Goal: Task Accomplishment & Management: Complete application form

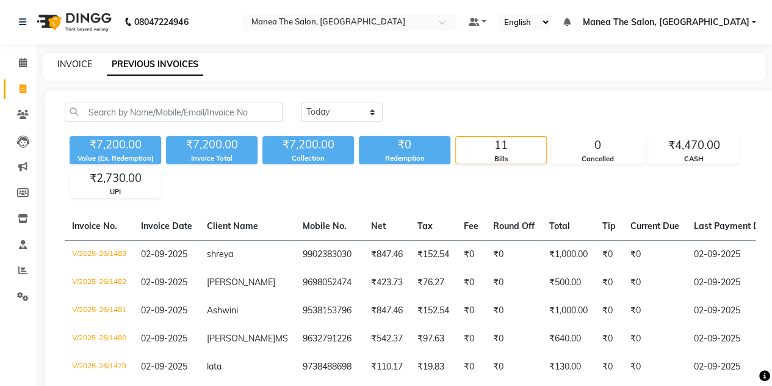
click at [77, 65] on link "INVOICE" at bounding box center [74, 64] width 35 height 11
select select "service"
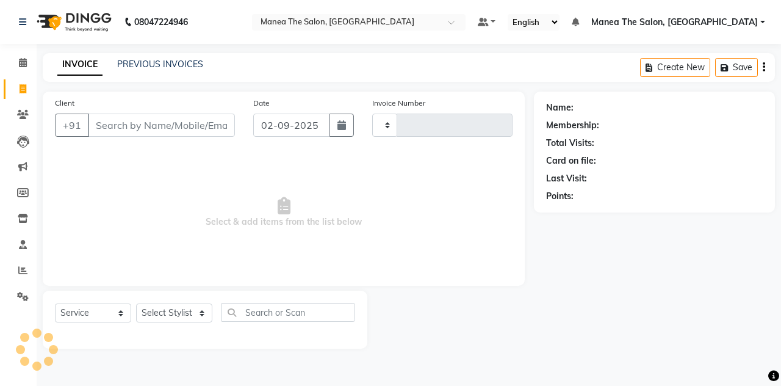
type input "1484"
select select "7688"
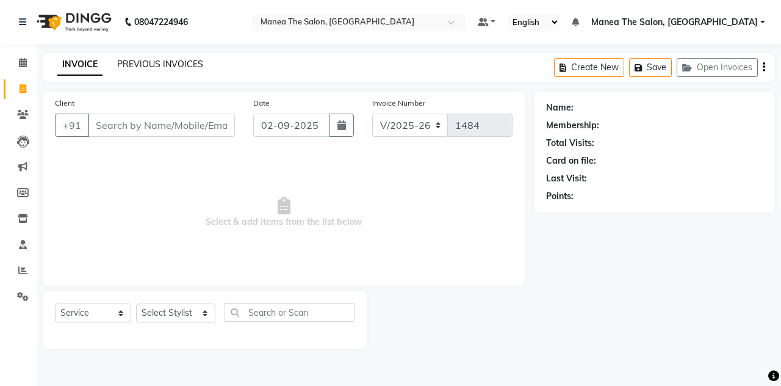
click at [142, 66] on link "PREVIOUS INVOICES" at bounding box center [160, 64] width 86 height 11
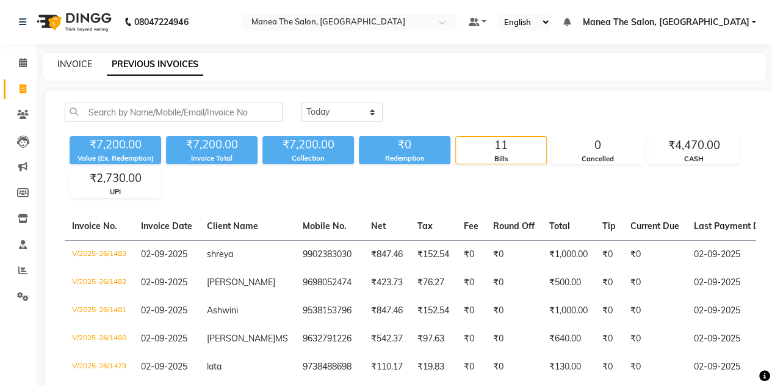
click at [86, 65] on link "INVOICE" at bounding box center [74, 64] width 35 height 11
select select "7688"
select select "service"
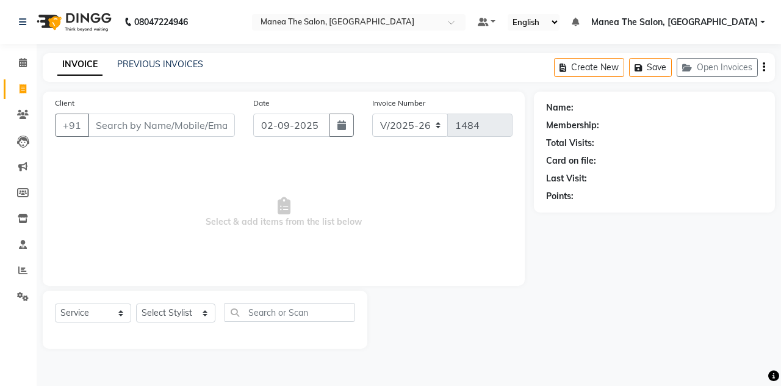
click at [149, 132] on input "Client" at bounding box center [161, 125] width 147 height 23
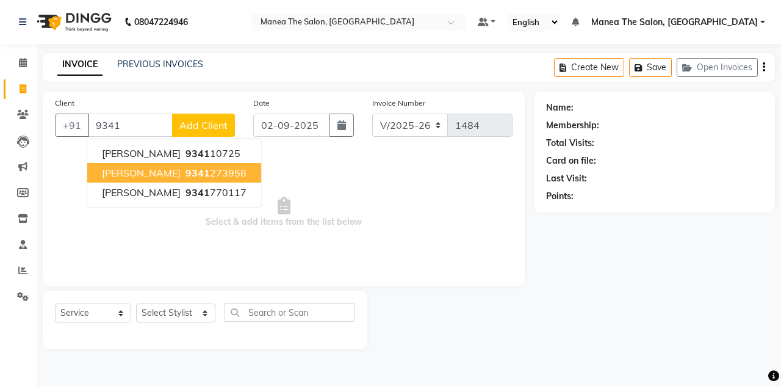
click at [186, 168] on span "9341" at bounding box center [198, 173] width 24 height 12
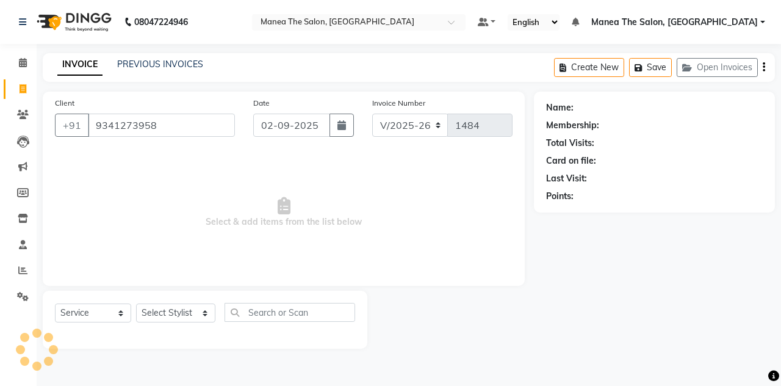
type input "9341273958"
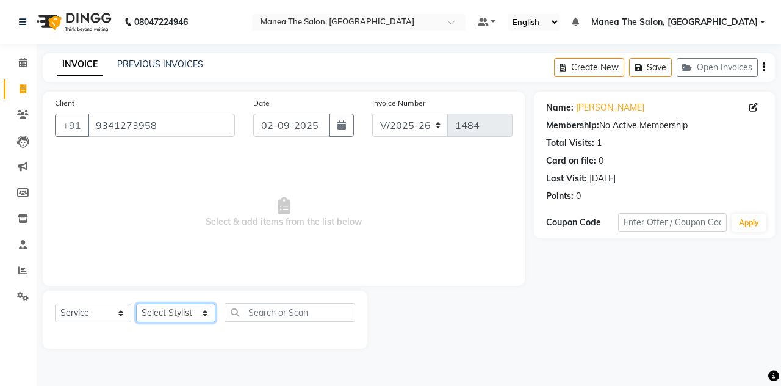
click at [157, 318] on select "Select Stylist aalam mahfuz [PERSON_NAME] [PERSON_NAME] The Salon, [GEOGRAPHIC_…" at bounding box center [175, 312] width 79 height 19
select select "68363"
click at [136, 303] on select "Select Stylist aalam mahfuz [PERSON_NAME] [PERSON_NAME] The Salon, [GEOGRAPHIC_…" at bounding box center [175, 312] width 79 height 19
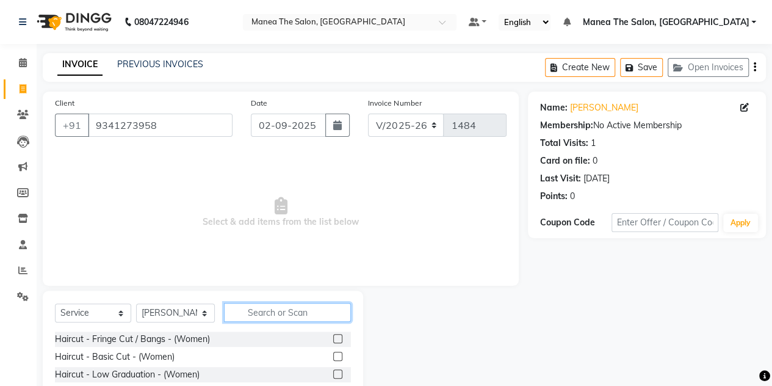
click at [253, 308] on input "text" at bounding box center [287, 312] width 127 height 19
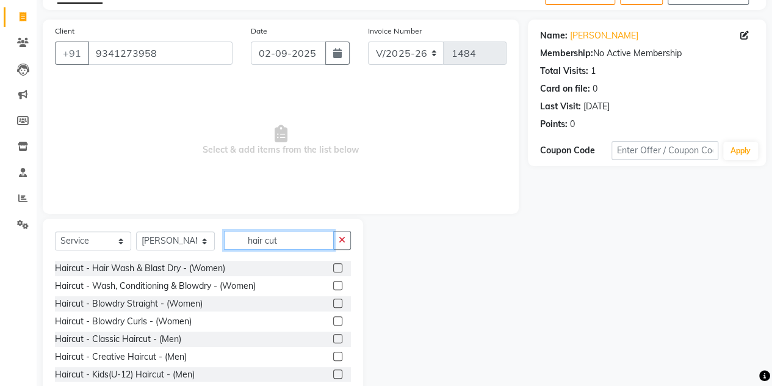
scroll to position [140, 0]
type input "hair cut"
click at [333, 337] on label at bounding box center [337, 338] width 9 height 9
click at [333, 337] on input "checkbox" at bounding box center [337, 340] width 8 height 8
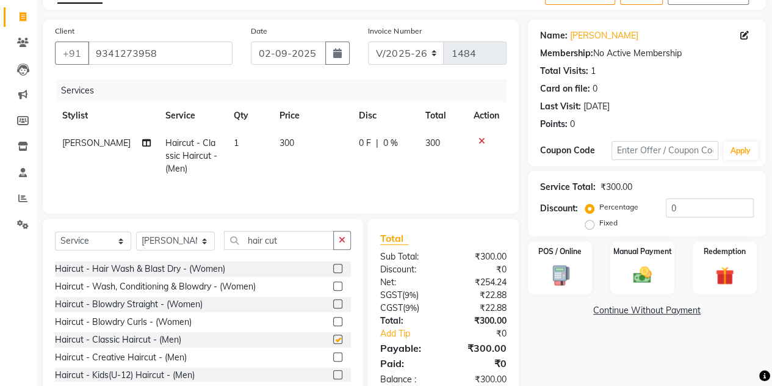
checkbox input "false"
drag, startPoint x: 588, startPoint y: 267, endPoint x: 632, endPoint y: 276, distance: 45.0
click at [632, 276] on div "POS / Online Manual Payment Redemption" at bounding box center [647, 267] width 256 height 53
click at [632, 276] on img at bounding box center [642, 275] width 31 height 22
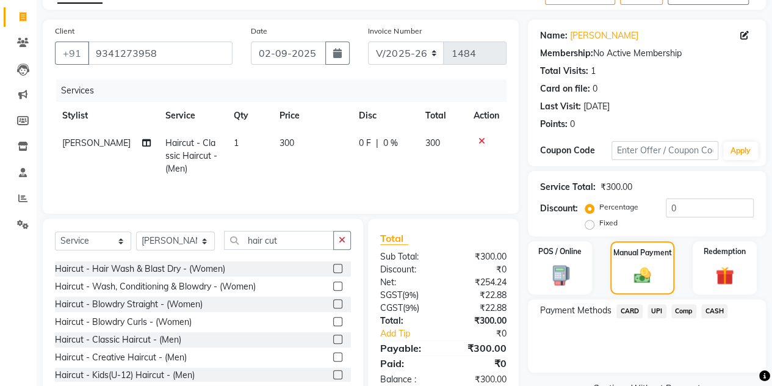
click at [705, 309] on span "CASH" at bounding box center [714, 311] width 26 height 14
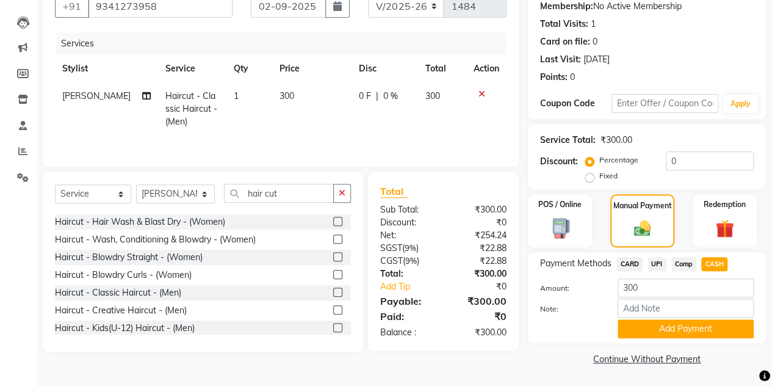
scroll to position [118, 0]
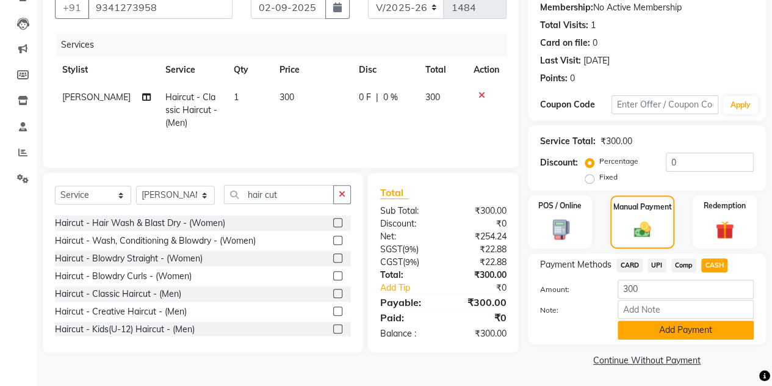
click at [647, 337] on button "Add Payment" at bounding box center [686, 329] width 136 height 19
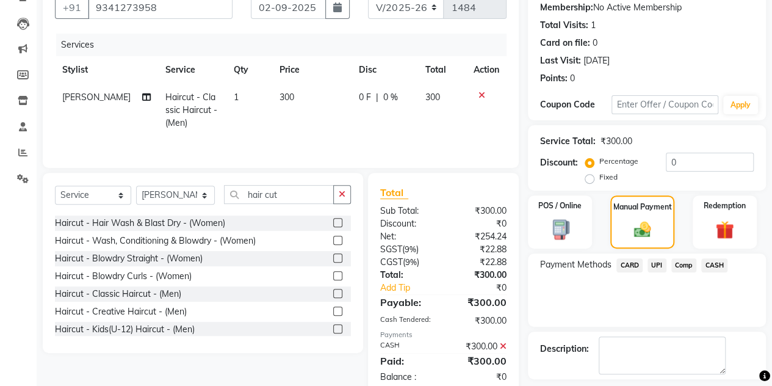
scroll to position [170, 0]
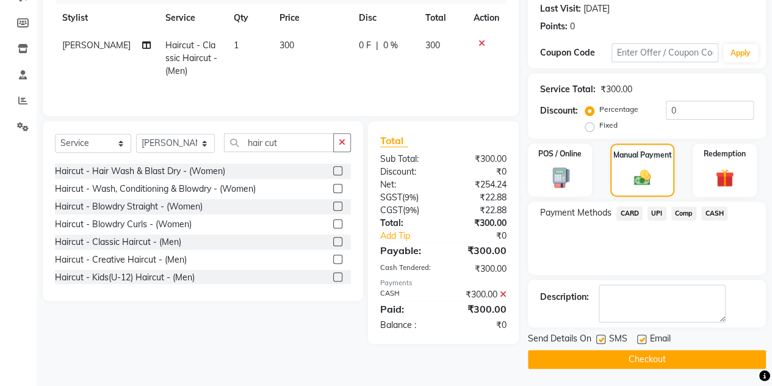
click at [635, 355] on button "Checkout" at bounding box center [647, 359] width 238 height 19
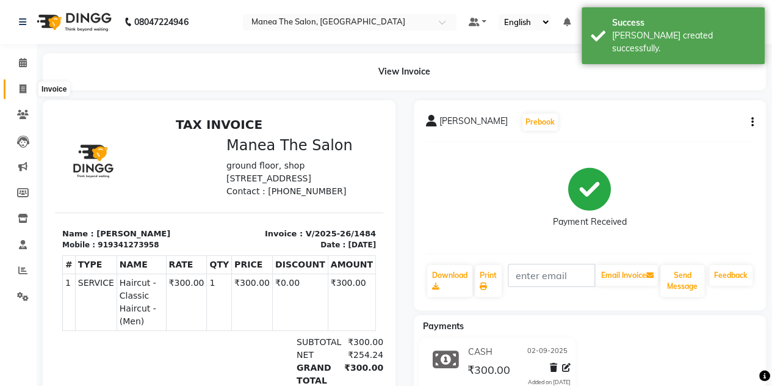
click at [20, 91] on icon at bounding box center [23, 88] width 7 height 9
select select "service"
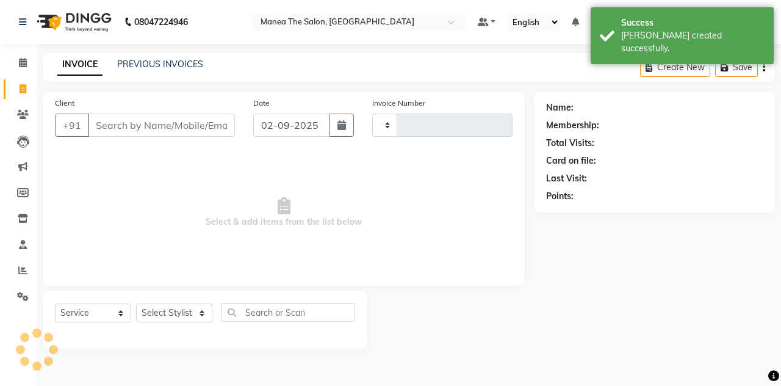
type input "1485"
select select "7688"
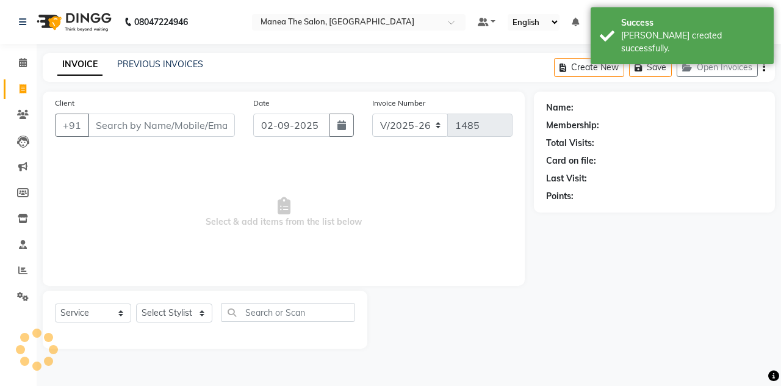
click at [103, 124] on input "Client" at bounding box center [161, 125] width 147 height 23
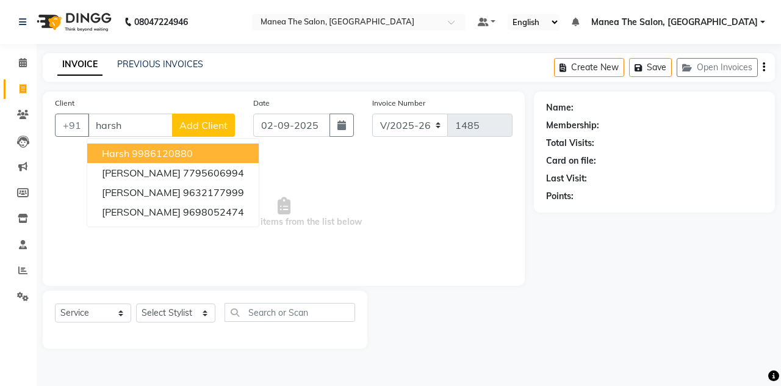
click at [157, 156] on ngb-highlight "9986120880" at bounding box center [162, 153] width 61 height 12
type input "9986120880"
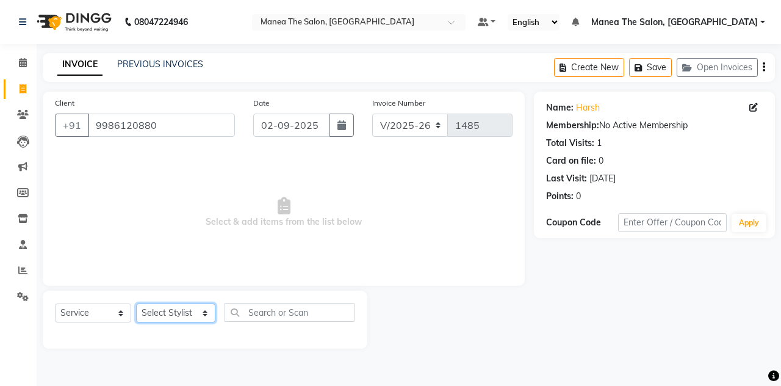
click at [179, 316] on select "Select Stylist aalam mahfuz [PERSON_NAME] [PERSON_NAME] The Salon, [GEOGRAPHIC_…" at bounding box center [175, 312] width 79 height 19
select select "68363"
click at [136, 303] on select "Select Stylist aalam mahfuz [PERSON_NAME] [PERSON_NAME] The Salon, [GEOGRAPHIC_…" at bounding box center [175, 312] width 79 height 19
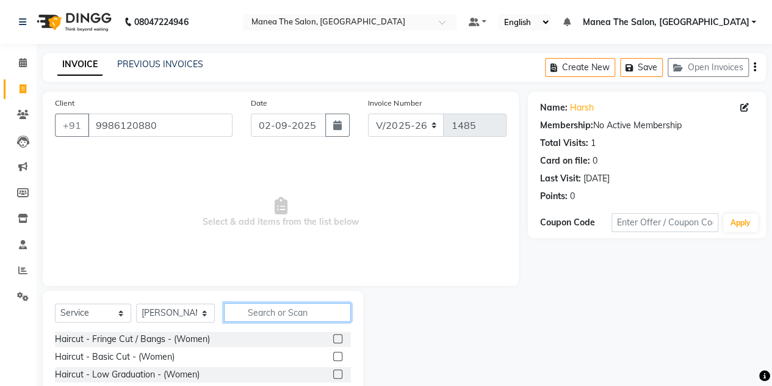
click at [252, 316] on input "text" at bounding box center [287, 312] width 127 height 19
type input "h"
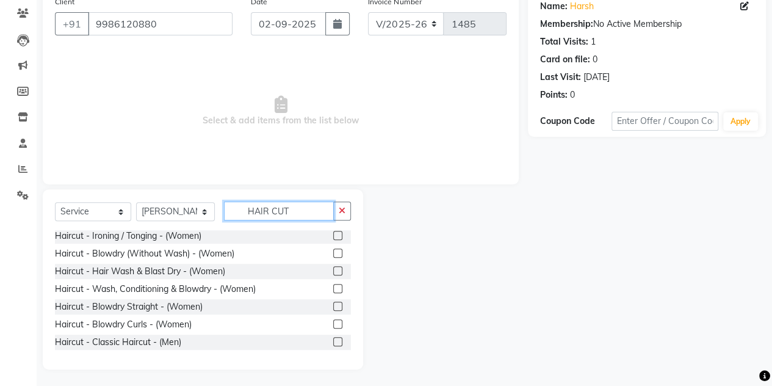
scroll to position [148, 0]
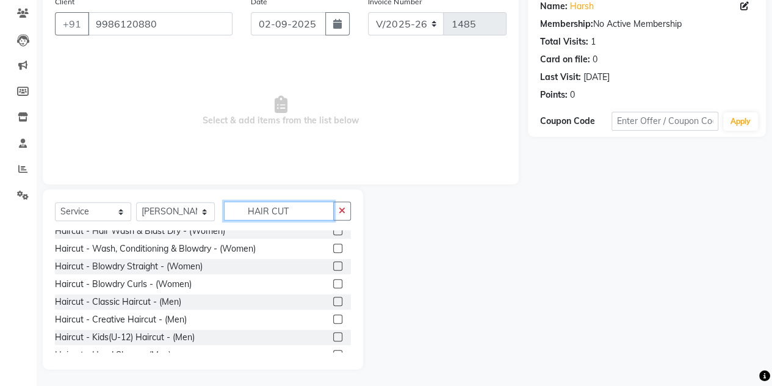
type input "HAIR CUT"
click at [333, 297] on label at bounding box center [337, 301] width 9 height 9
click at [333, 298] on input "checkbox" at bounding box center [337, 302] width 8 height 8
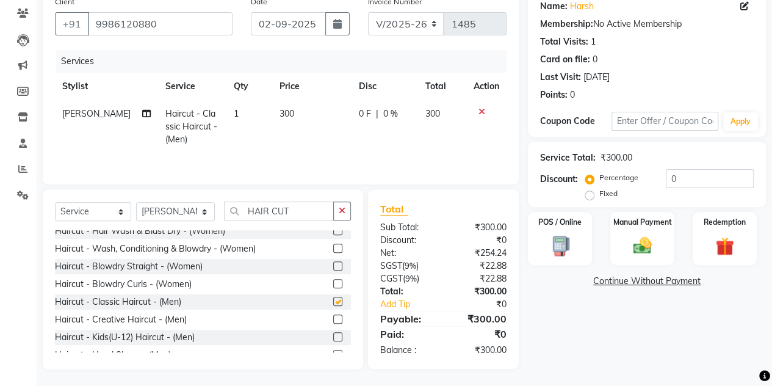
checkbox input "false"
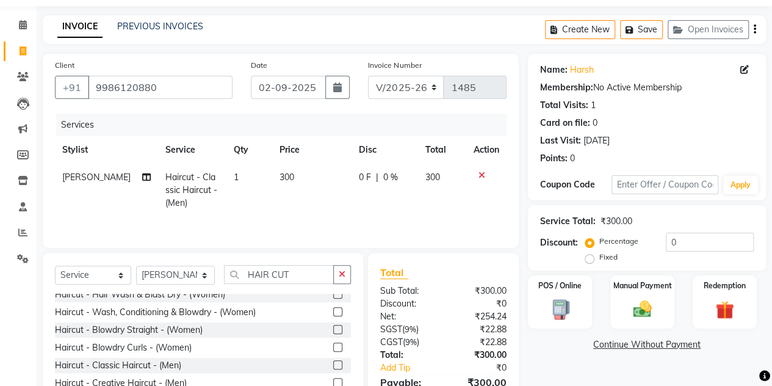
scroll to position [0, 0]
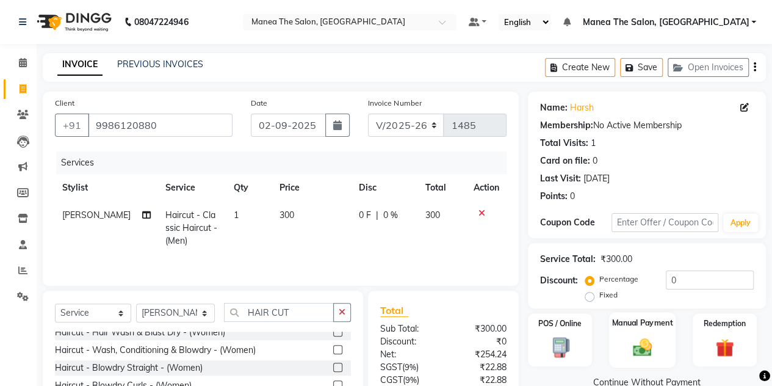
click at [655, 343] on img at bounding box center [642, 347] width 31 height 22
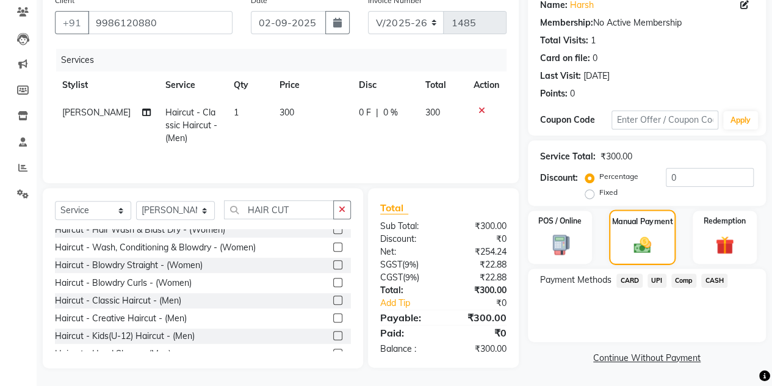
scroll to position [100, 0]
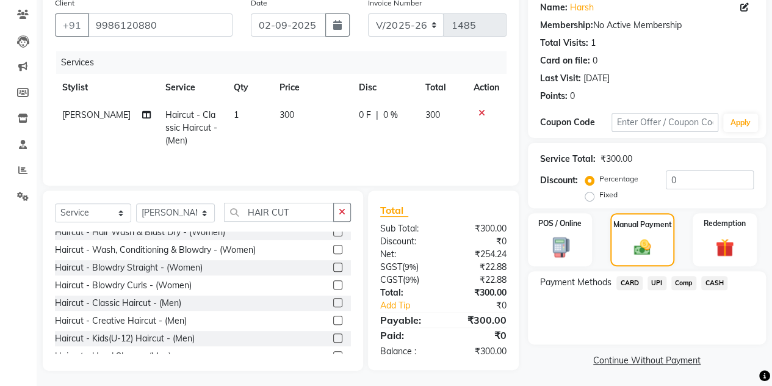
click at [655, 285] on span "UPI" at bounding box center [656, 283] width 19 height 14
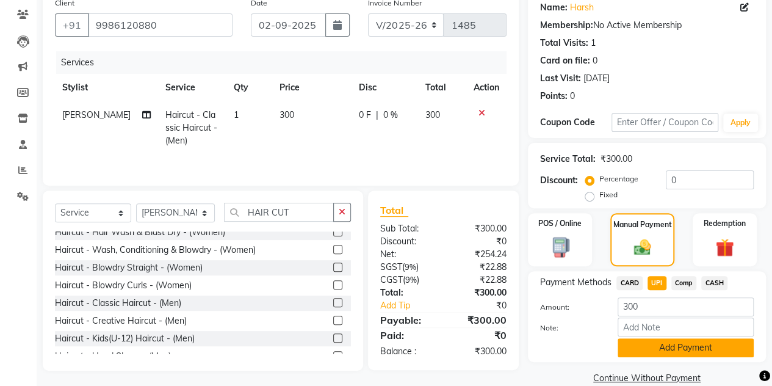
click at [629, 345] on button "Add Payment" at bounding box center [686, 347] width 136 height 19
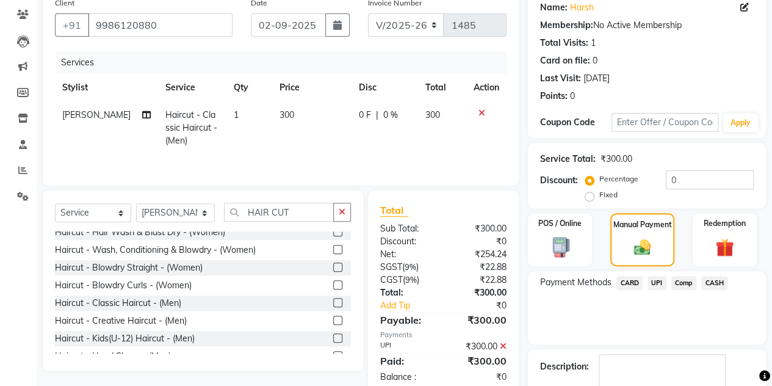
scroll to position [170, 0]
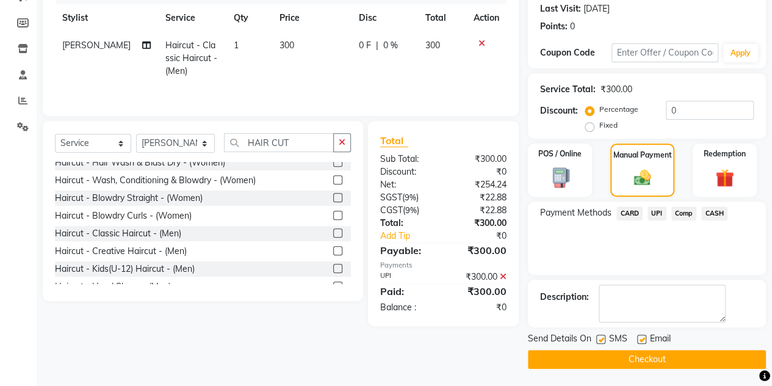
click at [624, 353] on button "Checkout" at bounding box center [647, 359] width 238 height 19
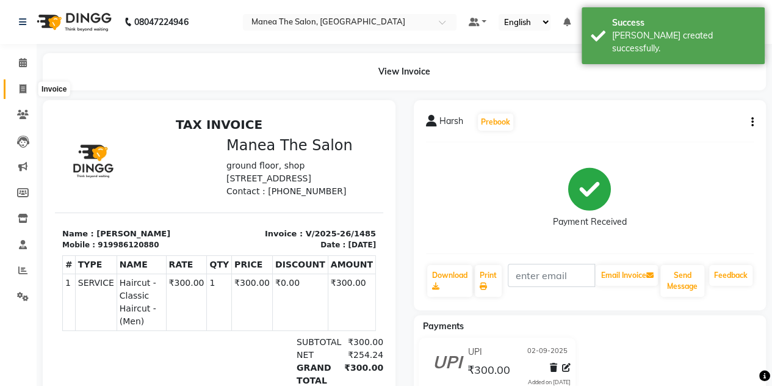
click at [18, 90] on span at bounding box center [22, 89] width 21 height 14
select select "service"
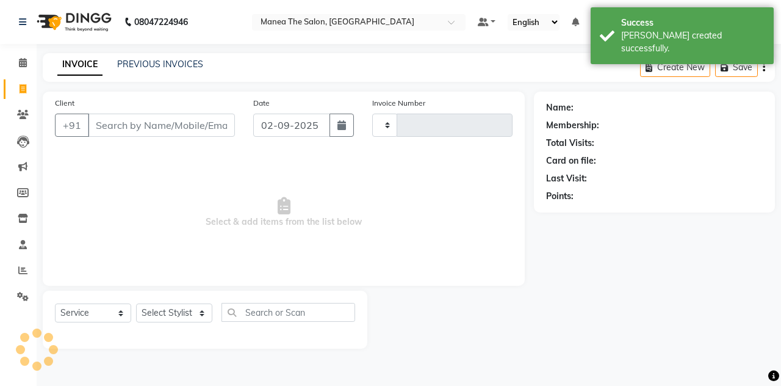
type input "1486"
select select "7688"
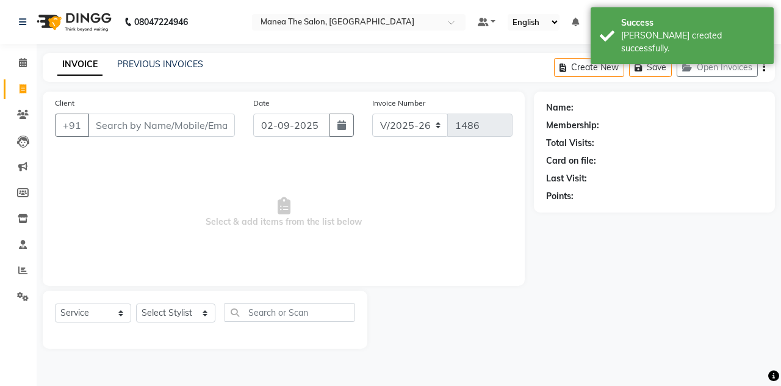
click at [128, 121] on input "Client" at bounding box center [161, 125] width 147 height 23
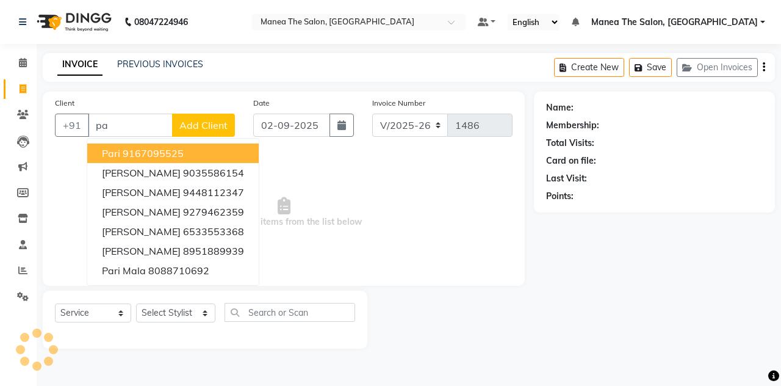
type input "p"
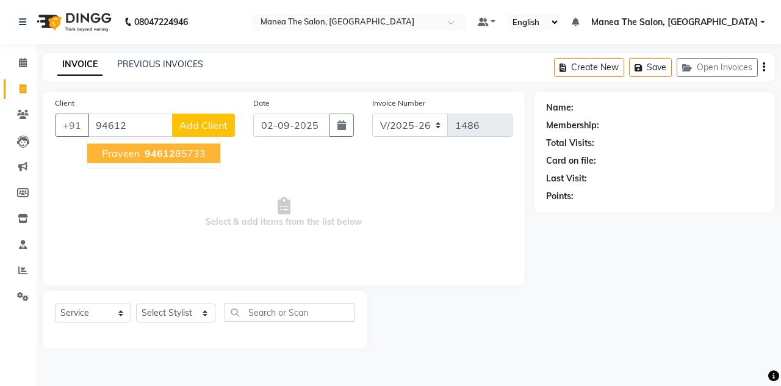
click at [154, 150] on span "94612" at bounding box center [160, 153] width 31 height 12
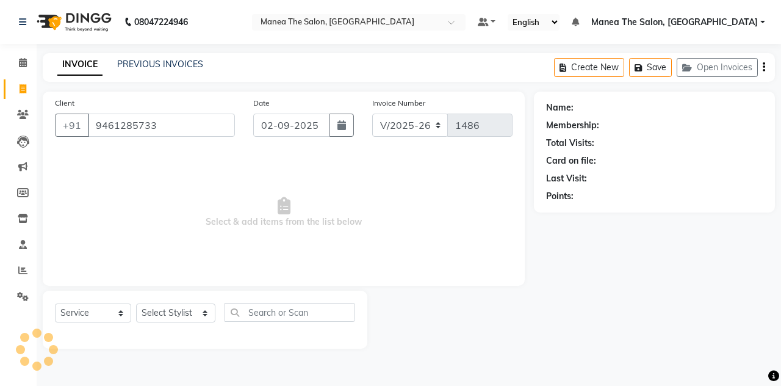
type input "9461285733"
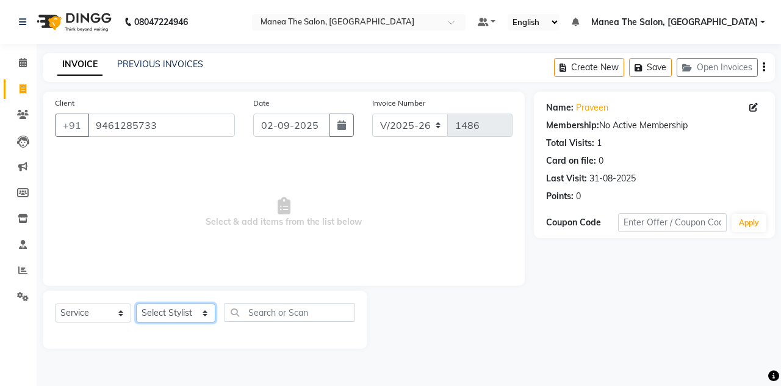
click at [160, 308] on select "Select Stylist aalam mahfuz [PERSON_NAME] [PERSON_NAME] The Salon, [GEOGRAPHIC_…" at bounding box center [175, 312] width 79 height 19
select select "76827"
click at [136, 303] on select "Select Stylist aalam mahfuz [PERSON_NAME] [PERSON_NAME] The Salon, [GEOGRAPHIC_…" at bounding box center [175, 312] width 79 height 19
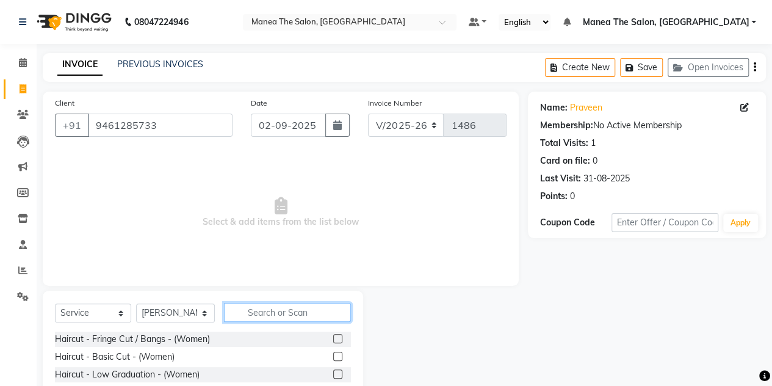
click at [258, 307] on input "text" at bounding box center [287, 312] width 127 height 19
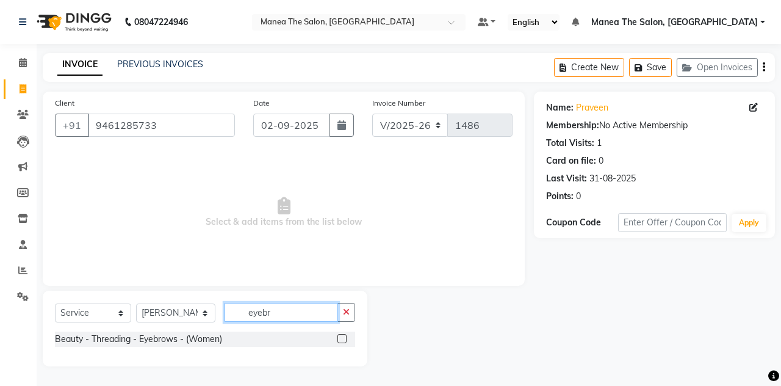
type input "eyebr"
click at [293, 357] on div "Select Service Product Membership Package Voucher Prepaid Gift Card Select Styl…" at bounding box center [205, 328] width 325 height 76
click at [342, 341] on label at bounding box center [341, 338] width 9 height 9
click at [342, 341] on input "checkbox" at bounding box center [341, 339] width 8 height 8
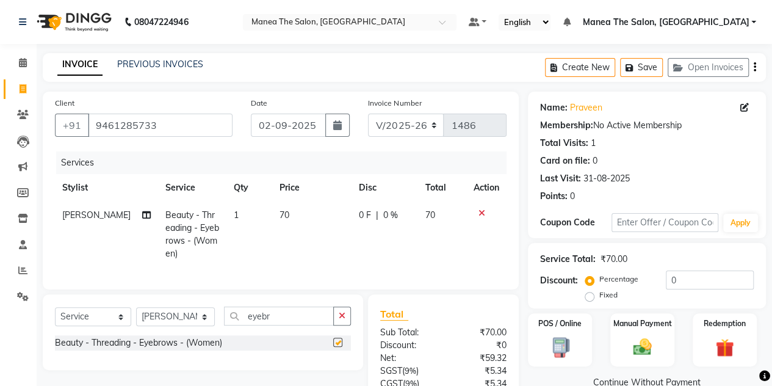
checkbox input "false"
click at [344, 320] on icon "button" at bounding box center [342, 315] width 7 height 9
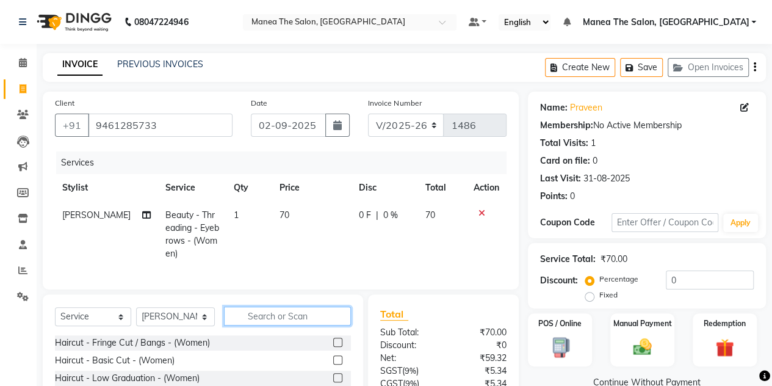
click at [297, 325] on input "text" at bounding box center [287, 315] width 127 height 19
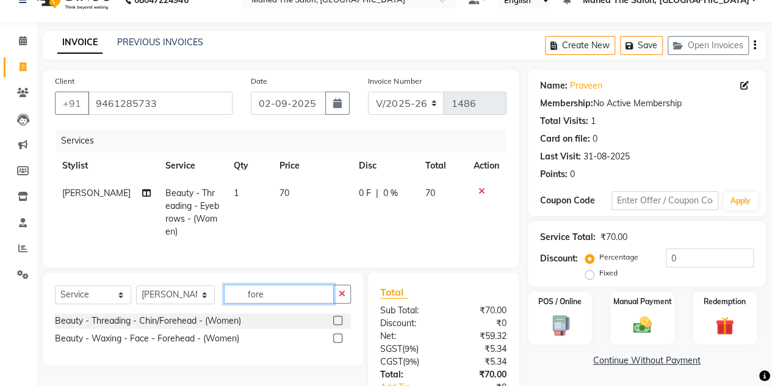
scroll to position [23, 0]
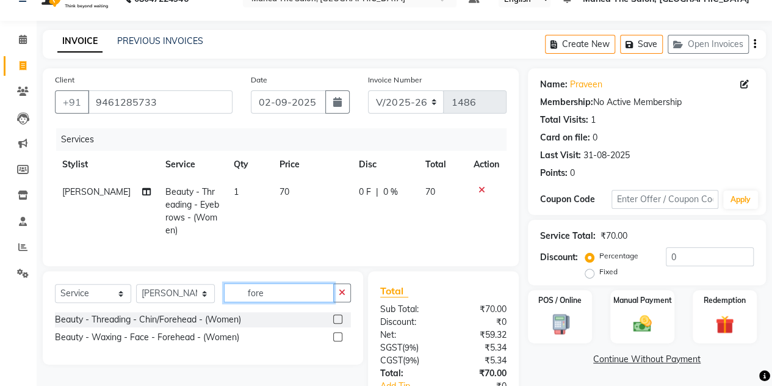
type input "fore"
click at [338, 323] on label at bounding box center [337, 318] width 9 height 9
click at [338, 323] on input "checkbox" at bounding box center [337, 320] width 8 height 8
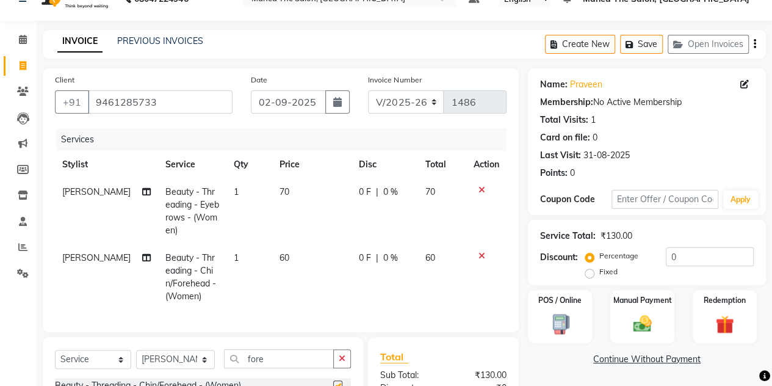
checkbox input "false"
click at [654, 309] on div "Manual Payment" at bounding box center [642, 317] width 67 height 56
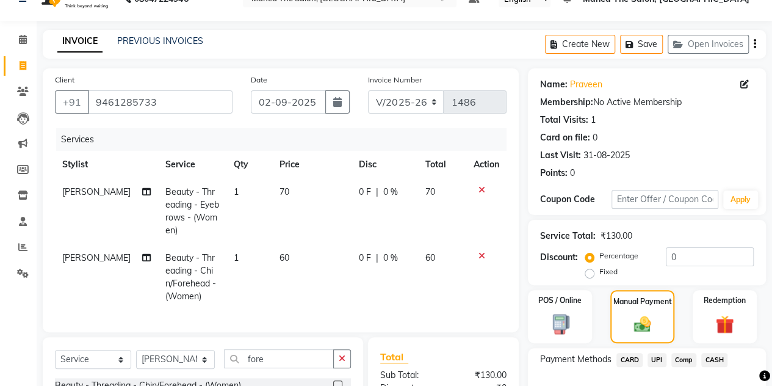
click at [661, 359] on span "UPI" at bounding box center [656, 360] width 19 height 14
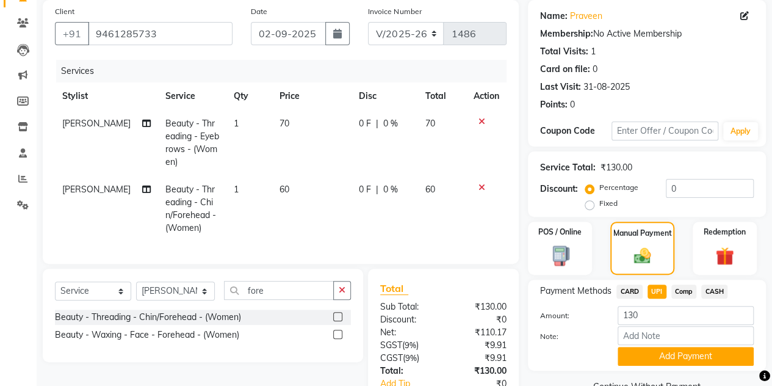
scroll to position [99, 0]
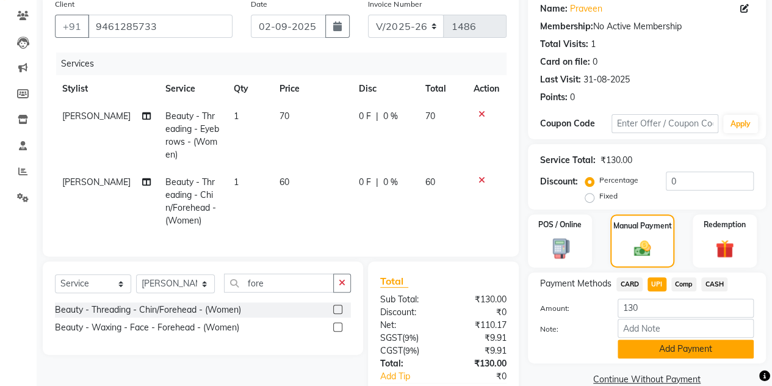
click at [661, 353] on button "Add Payment" at bounding box center [686, 348] width 136 height 19
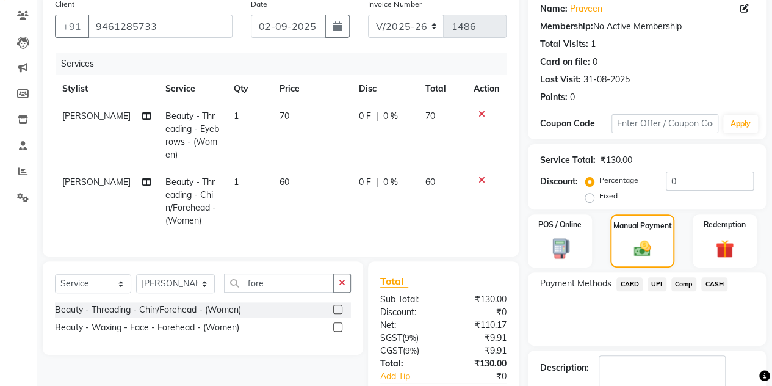
scroll to position [206, 0]
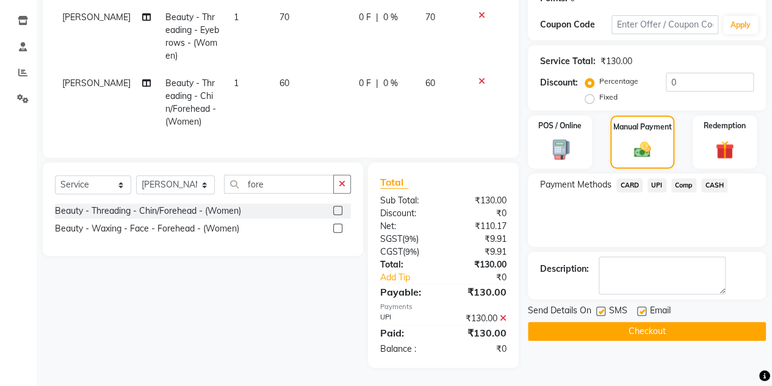
click at [638, 328] on button "Checkout" at bounding box center [647, 331] width 238 height 19
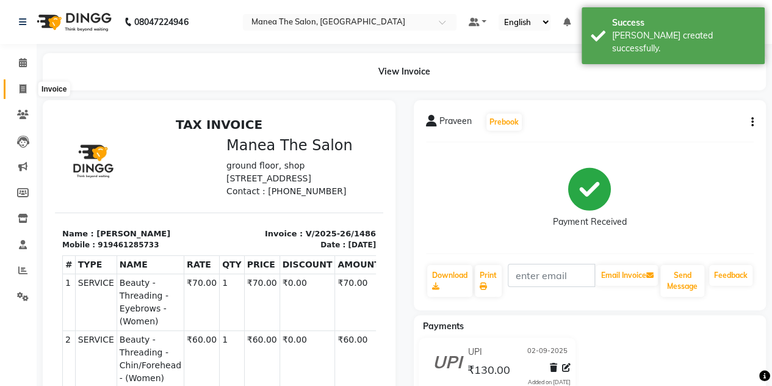
click at [18, 83] on span at bounding box center [22, 89] width 21 height 14
select select "7688"
select select "service"
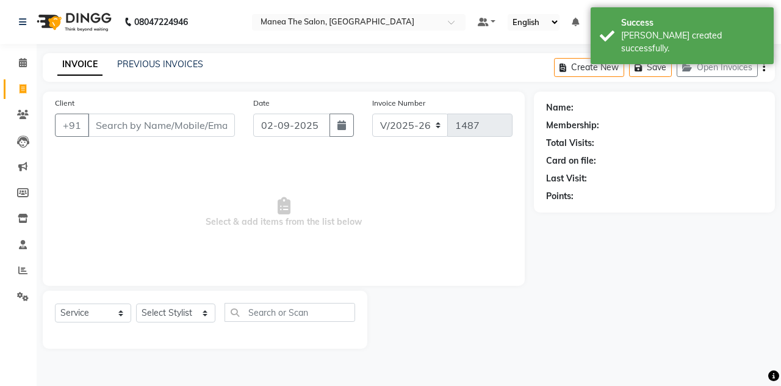
click at [96, 122] on input "Client" at bounding box center [161, 125] width 147 height 23
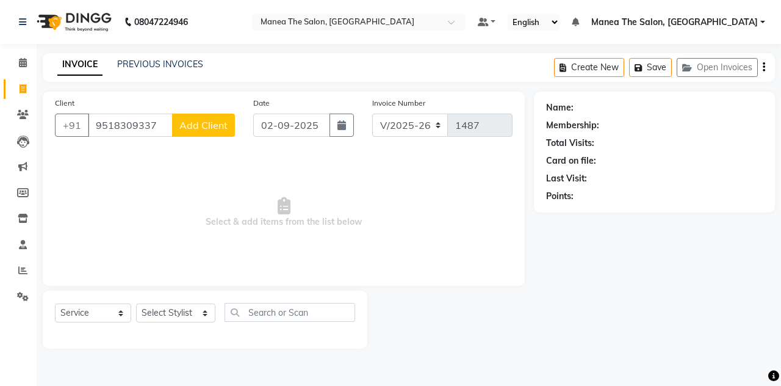
type input "9518309337"
click at [212, 123] on span "Add Client" at bounding box center [203, 125] width 48 height 12
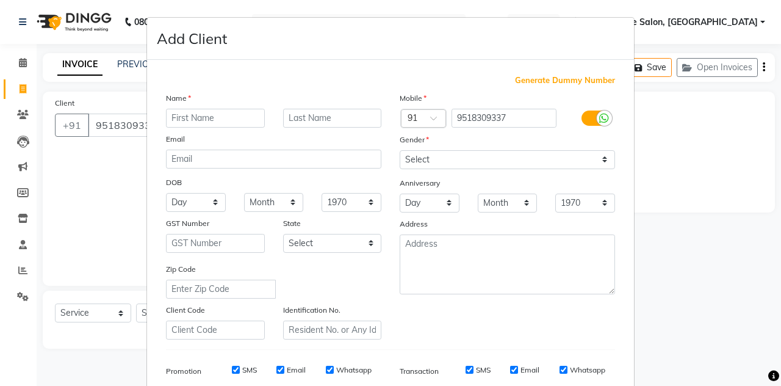
click at [217, 120] on input "text" at bounding box center [215, 118] width 99 height 19
type input "[PERSON_NAME]"
click at [591, 150] on select "Select [DEMOGRAPHIC_DATA] [DEMOGRAPHIC_DATA] Other Prefer Not To Say" at bounding box center [507, 159] width 215 height 19
select select "[DEMOGRAPHIC_DATA]"
click at [400, 150] on select "Select [DEMOGRAPHIC_DATA] [DEMOGRAPHIC_DATA] Other Prefer Not To Say" at bounding box center [507, 159] width 215 height 19
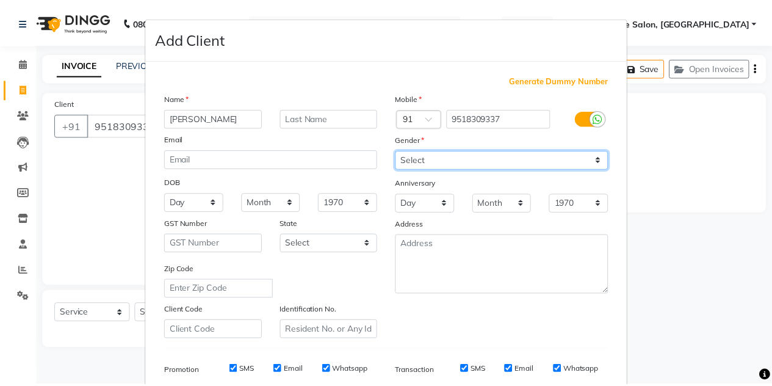
scroll to position [176, 0]
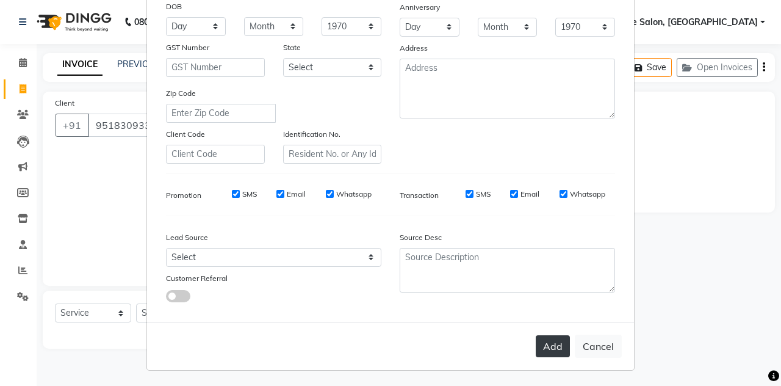
click at [547, 346] on button "Add" at bounding box center [553, 346] width 34 height 22
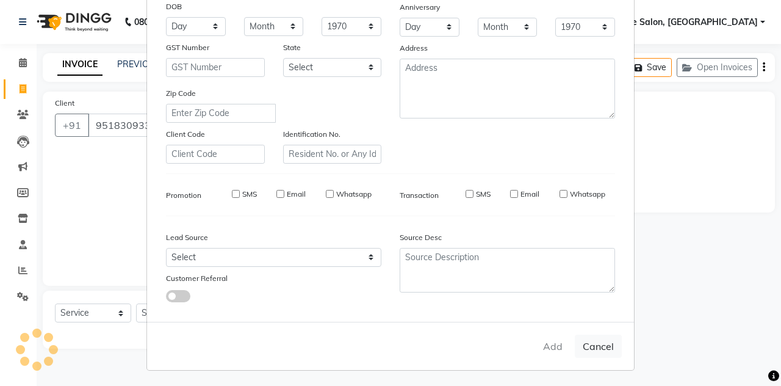
select select
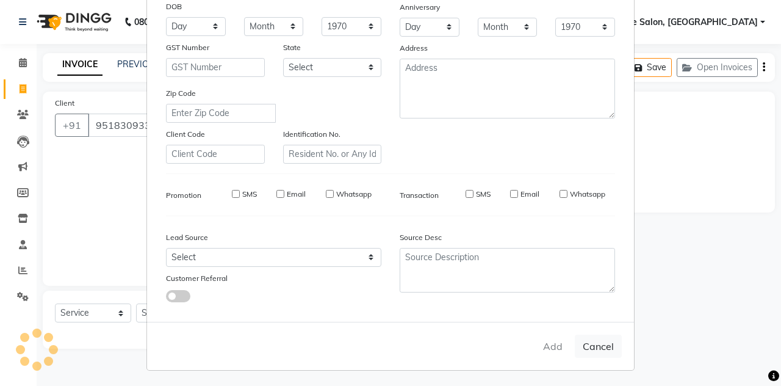
select select
checkbox input "false"
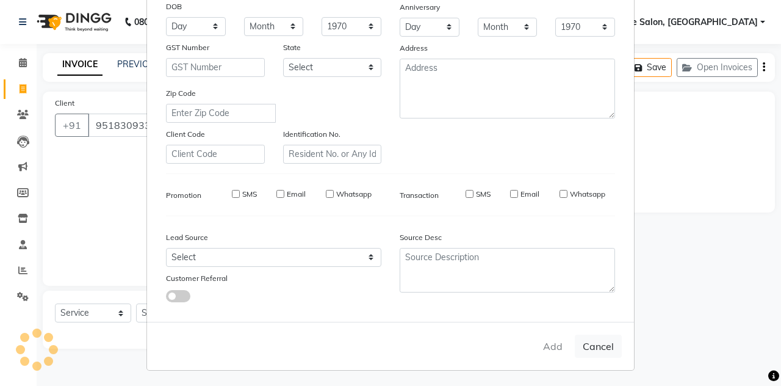
checkbox input "false"
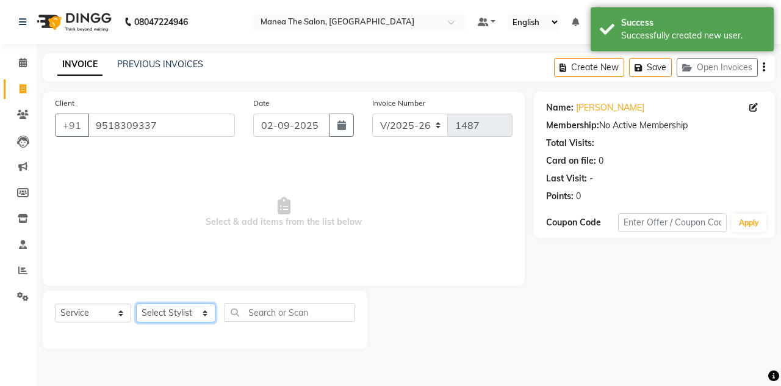
click at [160, 312] on select "Select Stylist aalam mahfuz [PERSON_NAME] [PERSON_NAME] The Salon, [GEOGRAPHIC_…" at bounding box center [175, 312] width 79 height 19
select select "68363"
click at [136, 303] on select "Select Stylist aalam mahfuz [PERSON_NAME] [PERSON_NAME] The Salon, [GEOGRAPHIC_…" at bounding box center [175, 312] width 79 height 19
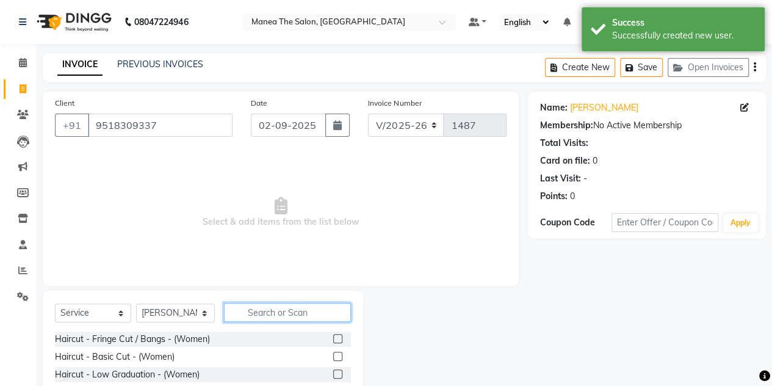
click at [260, 314] on input "text" at bounding box center [287, 312] width 127 height 19
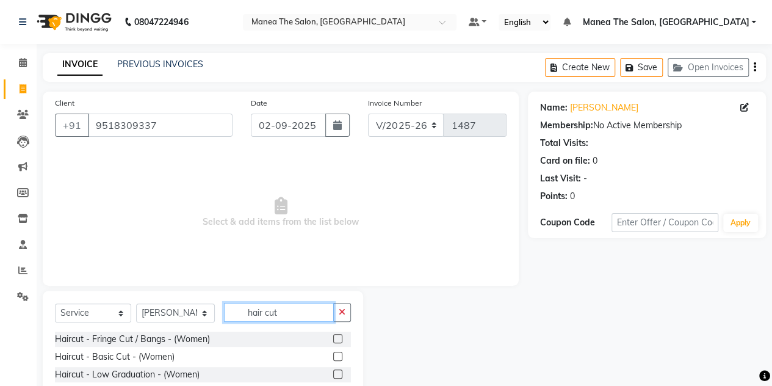
scroll to position [103, 0]
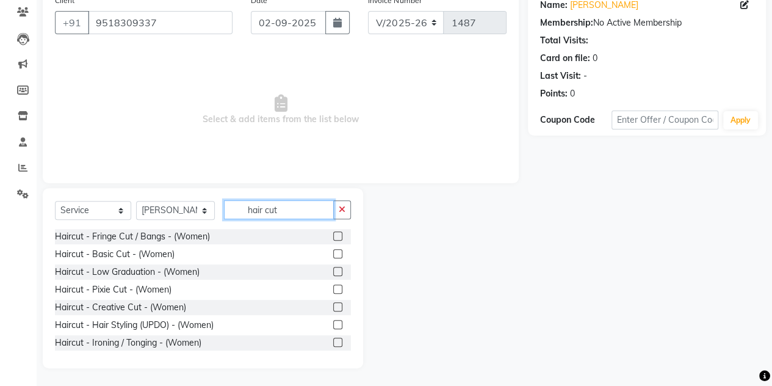
type input "hair cut"
click at [343, 347] on div "Haircut - Fringe Cut / Bangs - (Women) Haircut - Basic Cut - (Women) Haircut - …" at bounding box center [203, 290] width 296 height 122
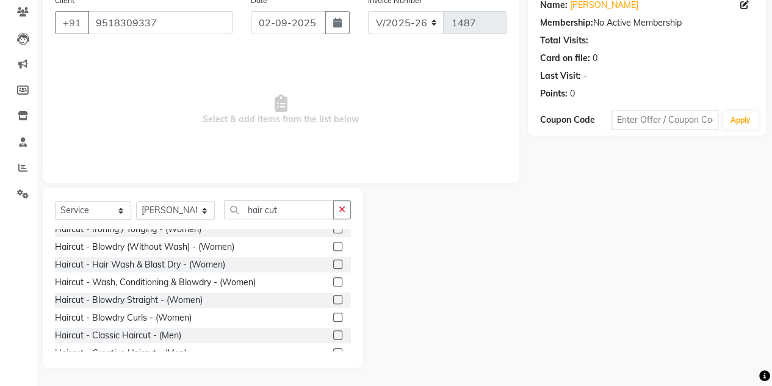
scroll to position [122, 0]
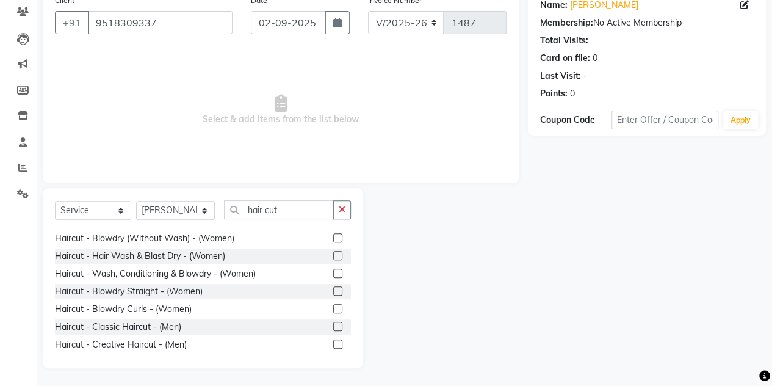
click at [333, 323] on label at bounding box center [337, 326] width 9 height 9
click at [333, 323] on input "checkbox" at bounding box center [337, 327] width 8 height 8
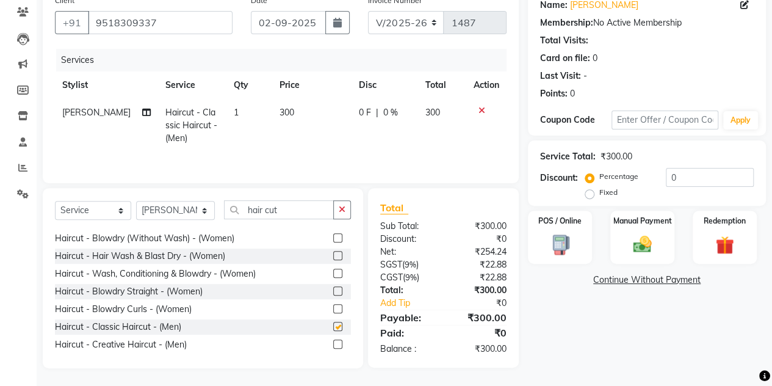
checkbox input "false"
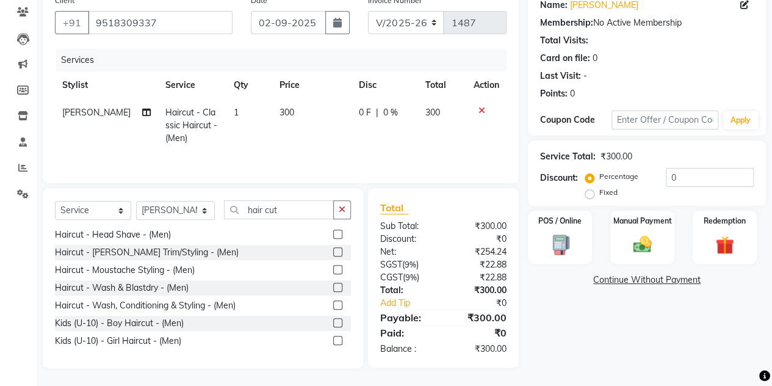
scroll to position [214, 0]
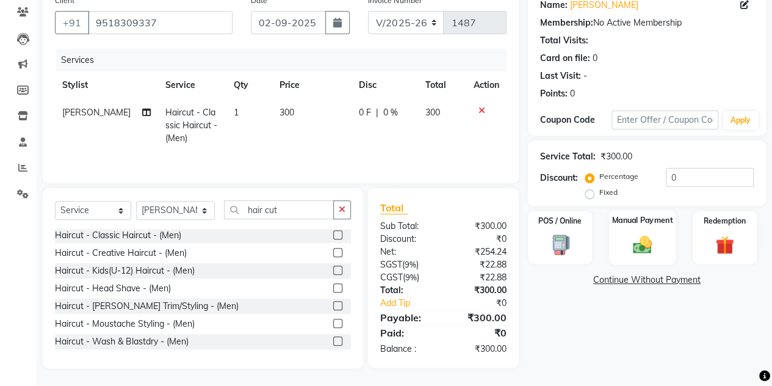
click at [621, 259] on div "Manual Payment" at bounding box center [642, 237] width 67 height 56
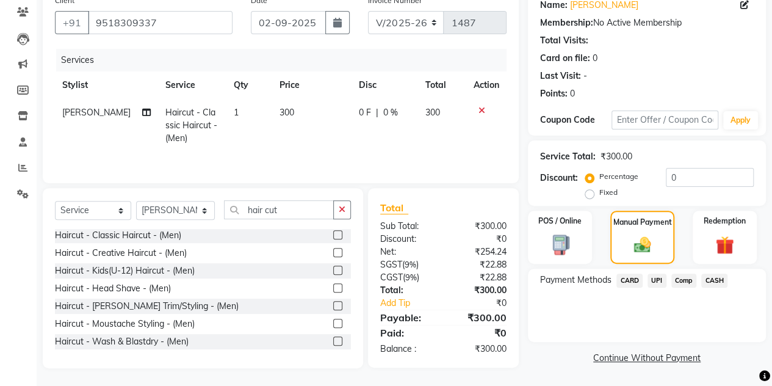
click at [655, 280] on span "UPI" at bounding box center [656, 280] width 19 height 14
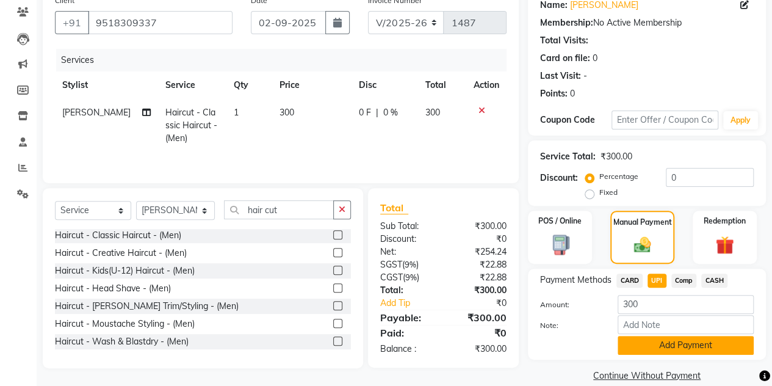
click at [653, 350] on button "Add Payment" at bounding box center [686, 345] width 136 height 19
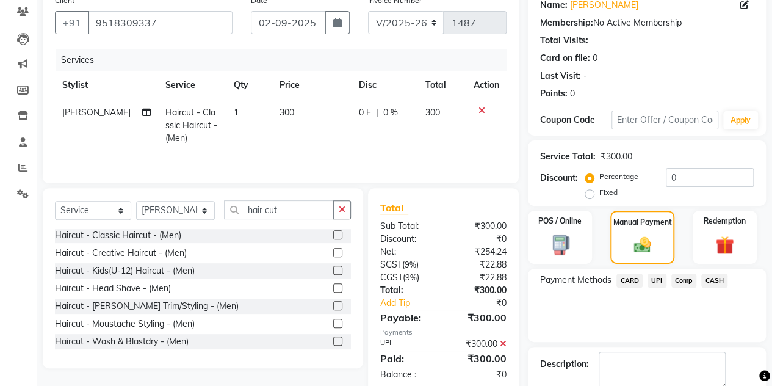
scroll to position [170, 0]
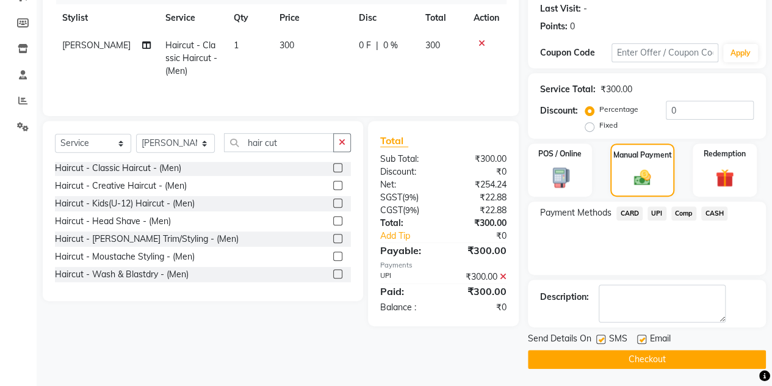
click at [646, 356] on button "Checkout" at bounding box center [647, 359] width 238 height 19
